Goal: Task Accomplishment & Management: Use online tool/utility

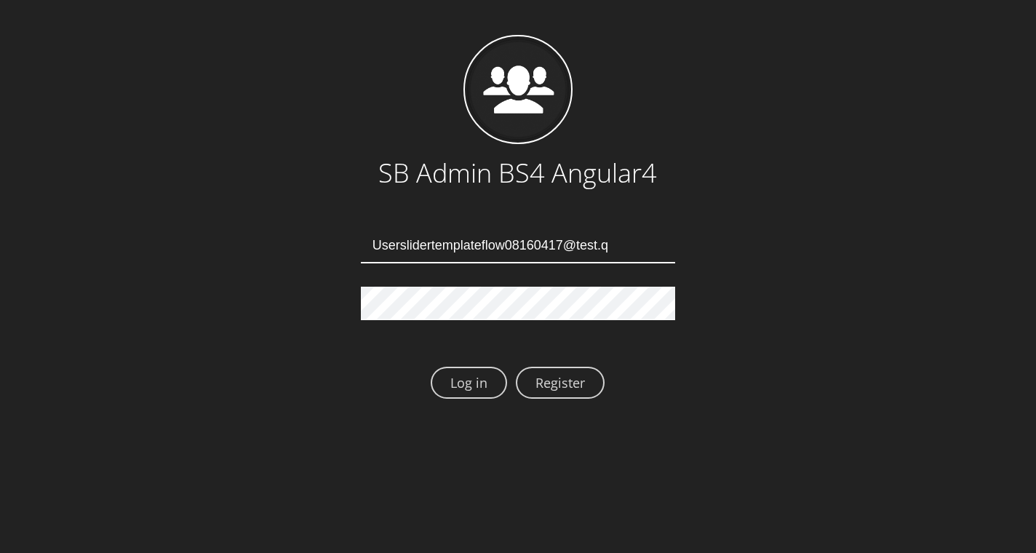
type input "Userslidertemplateflow08160417@test.qa"
type input "[EMAIL_ADDRESS][DOMAIN_NAME]"
